Goal: Navigation & Orientation: Go to known website

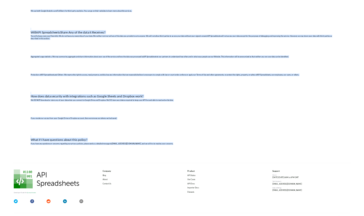
scroll to position [436, 0]
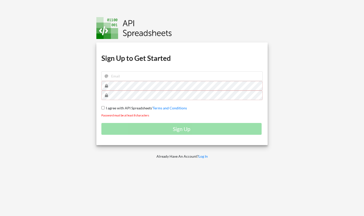
click at [142, 27] on img at bounding box center [134, 28] width 76 height 22
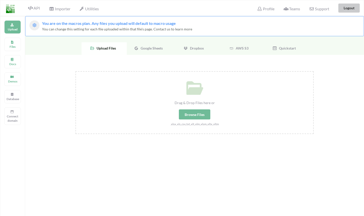
click at [344, 8] on button "Logout" at bounding box center [349, 8] width 21 height 9
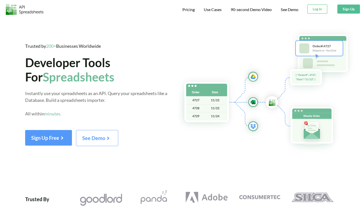
click at [34, 13] on img at bounding box center [25, 9] width 38 height 11
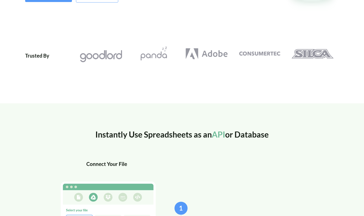
scroll to position [144, 0]
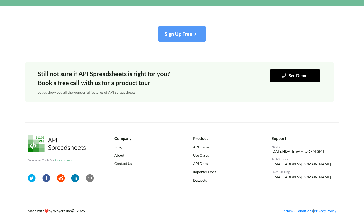
scroll to position [629, 0]
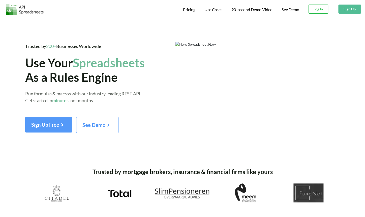
click at [316, 13] on button "Log In" at bounding box center [318, 9] width 20 height 9
